Goal: Find specific page/section: Find specific page/section

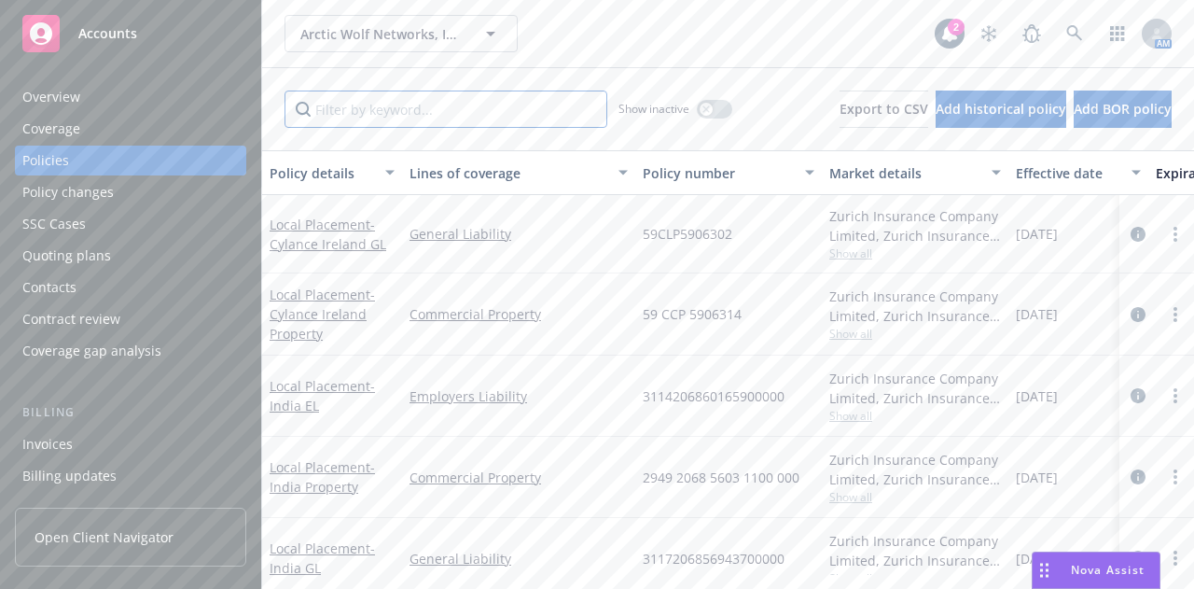
click at [483, 104] on input "Filter by keyword..." at bounding box center [446, 108] width 323 height 37
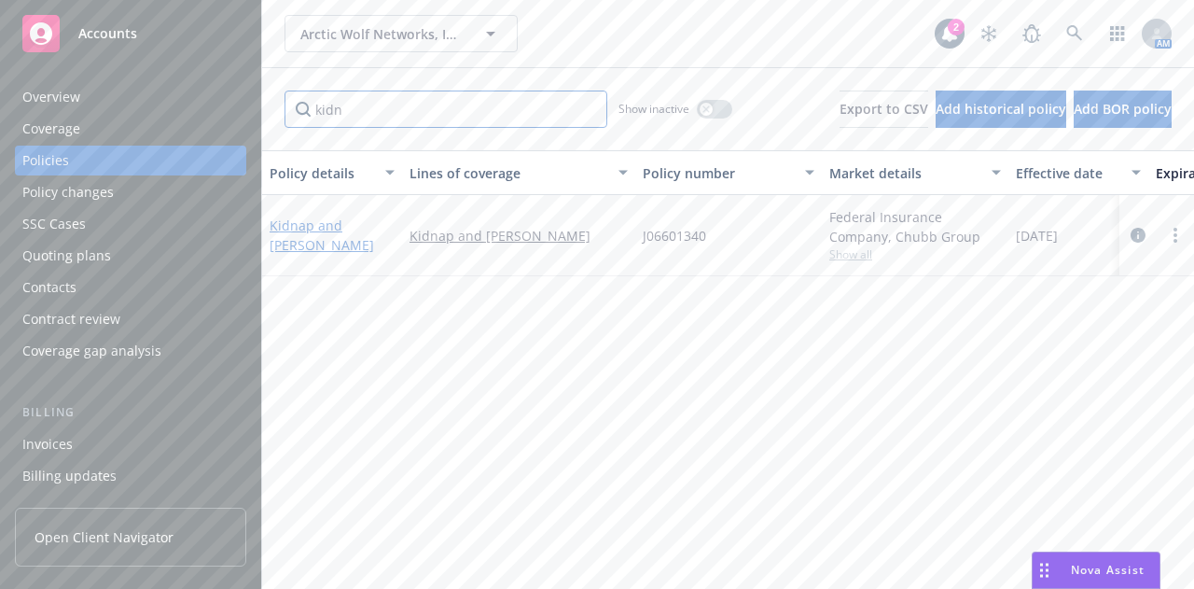
type input "kidn"
click at [358, 229] on link "Kidnap and [PERSON_NAME]" at bounding box center [322, 234] width 104 height 37
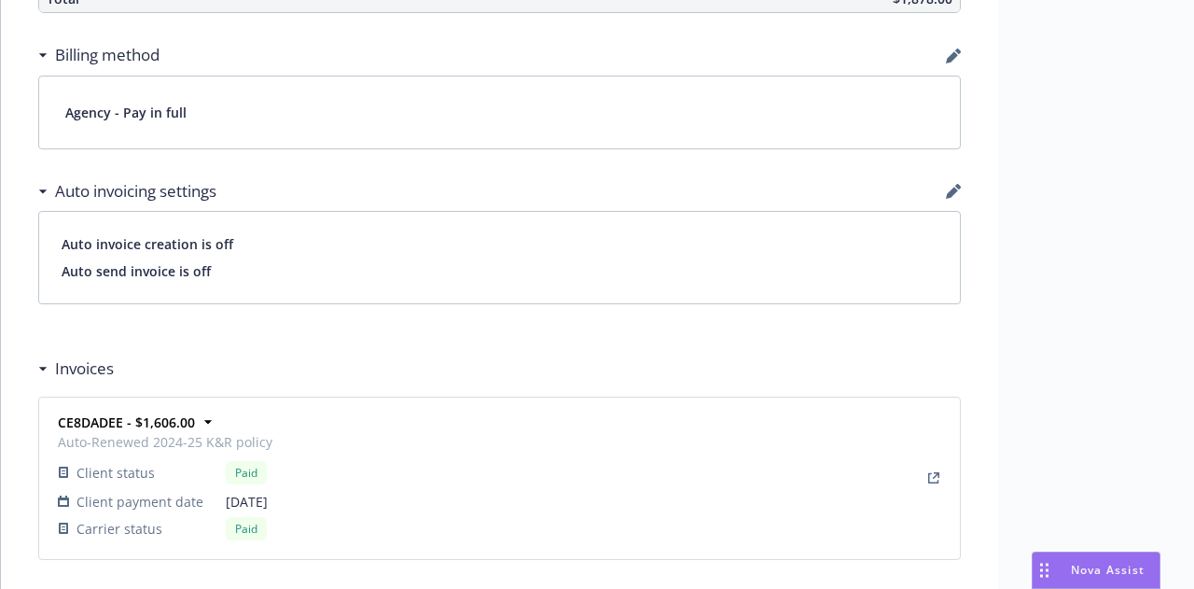
scroll to position [1263, 0]
